Goal: Use online tool/utility: Utilize a website feature to perform a specific function

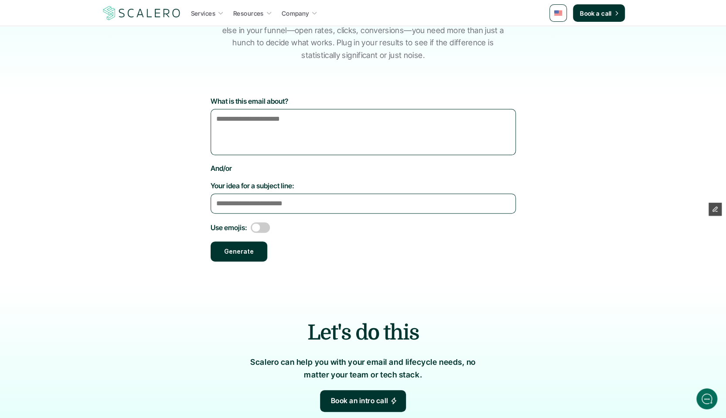
scroll to position [107, 0]
click at [262, 135] on textarea "What is this email about?" at bounding box center [362, 131] width 305 height 46
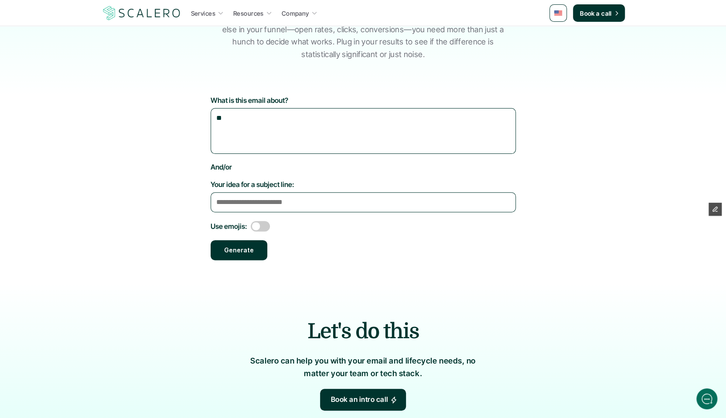
type textarea "*"
type textarea "**********"
click at [236, 255] on button "Generate" at bounding box center [238, 250] width 57 height 20
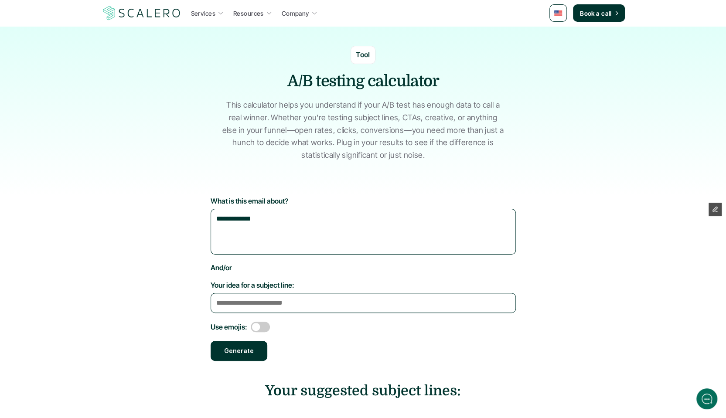
scroll to position [6, 0]
